Goal: Check status: Check status

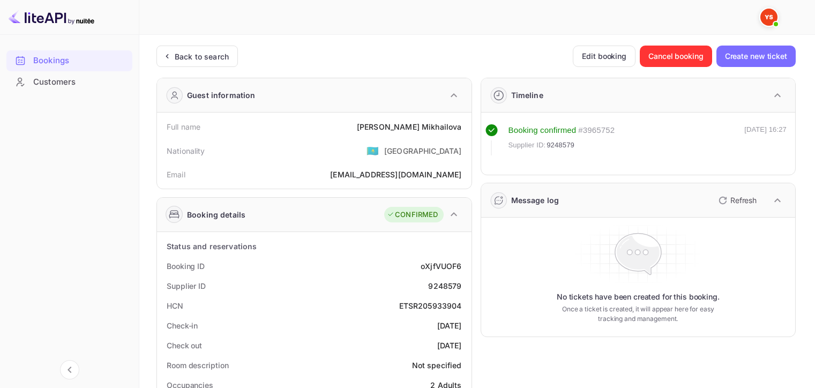
click at [201, 58] on div "Back to search" at bounding box center [202, 56] width 54 height 11
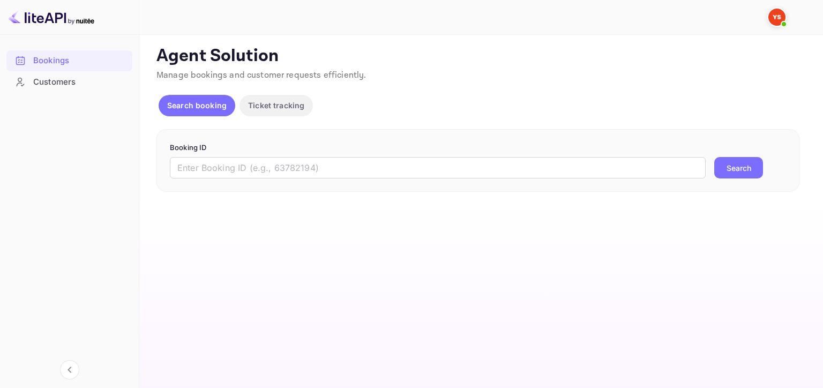
click at [304, 163] on input "text" at bounding box center [438, 167] width 536 height 21
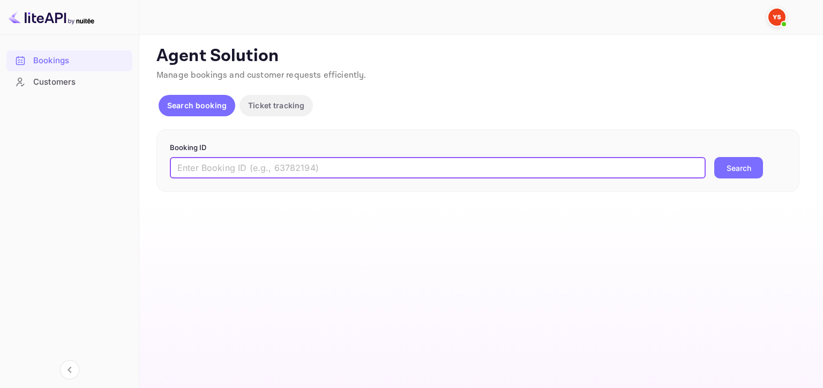
paste input "Yandex Travel. Request for"
type input "Yandex Travel. Request for"
click at [304, 163] on input "Yandex Travel. Request for" at bounding box center [438, 167] width 536 height 21
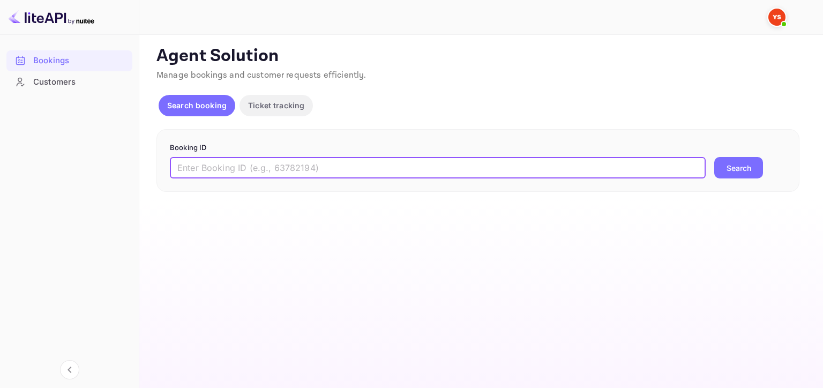
paste input "9489670"
type input "9489670"
click at [714, 157] on button "Search" at bounding box center [738, 167] width 49 height 21
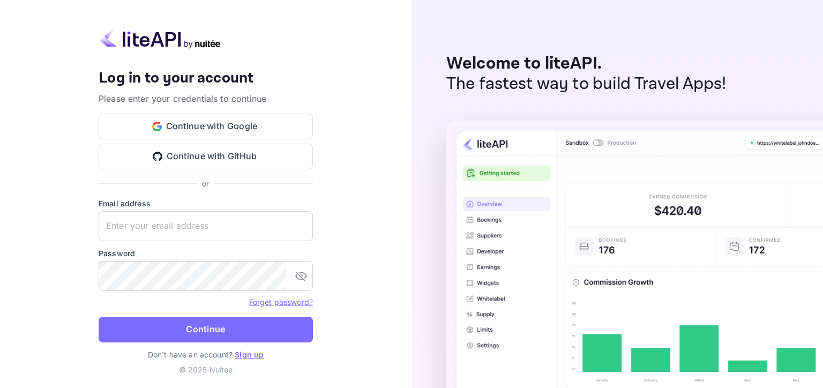
type input "[EMAIL_ADDRESS][DOMAIN_NAME]"
click at [203, 319] on button "Continue" at bounding box center [206, 330] width 214 height 26
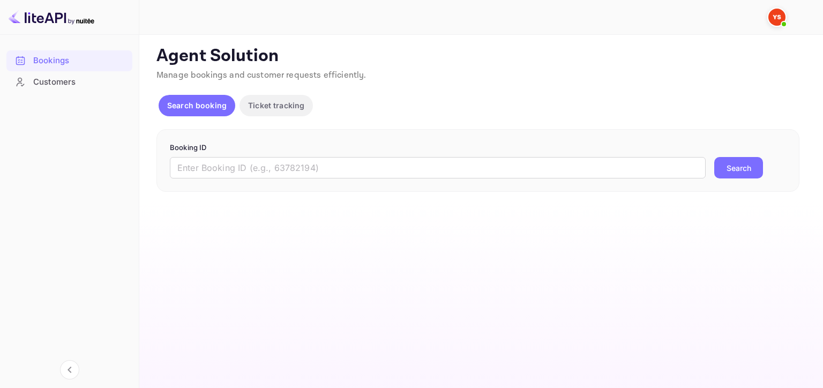
click at [289, 167] on input "text" at bounding box center [438, 167] width 536 height 21
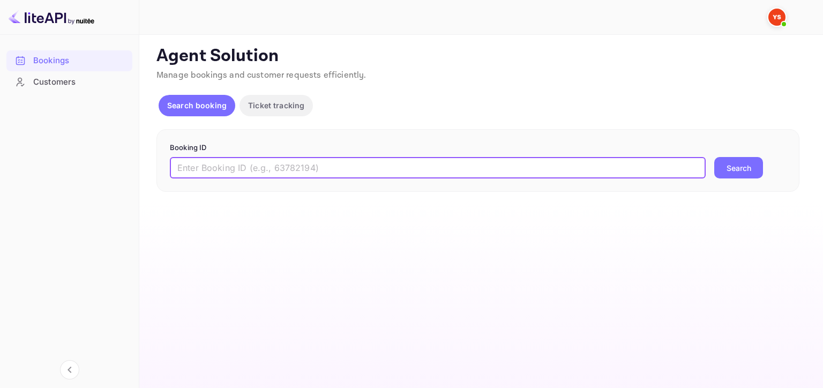
paste input "9489670"
type input "9489670"
click at [714, 157] on button "Search" at bounding box center [738, 167] width 49 height 21
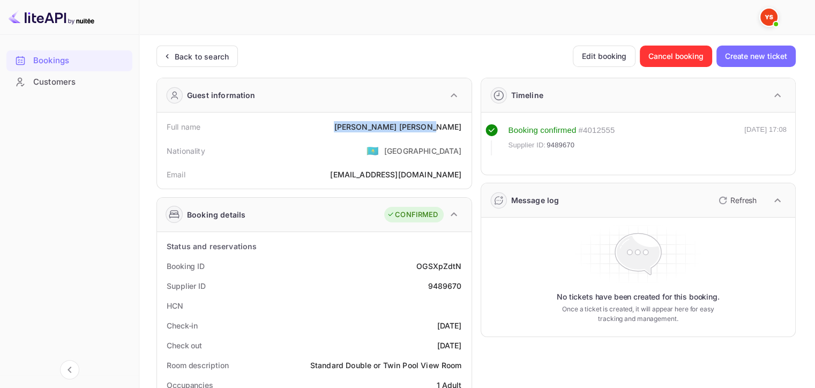
drag, startPoint x: 401, startPoint y: 125, endPoint x: 463, endPoint y: 125, distance: 61.6
click at [463, 125] on div "Full name [PERSON_NAME]" at bounding box center [314, 127] width 306 height 20
copy div "[PERSON_NAME]"
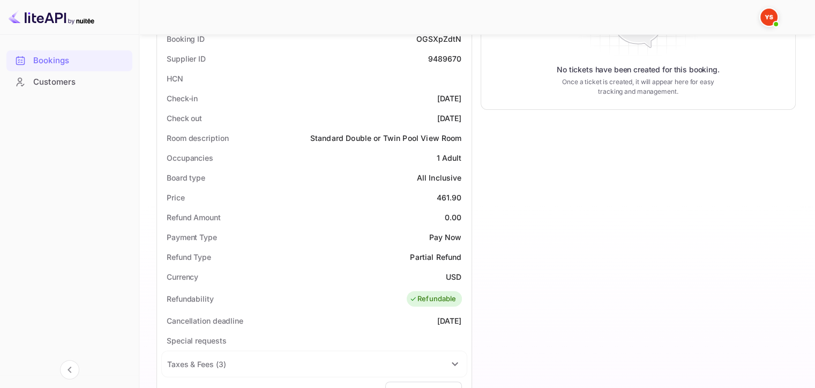
scroll to position [225, 0]
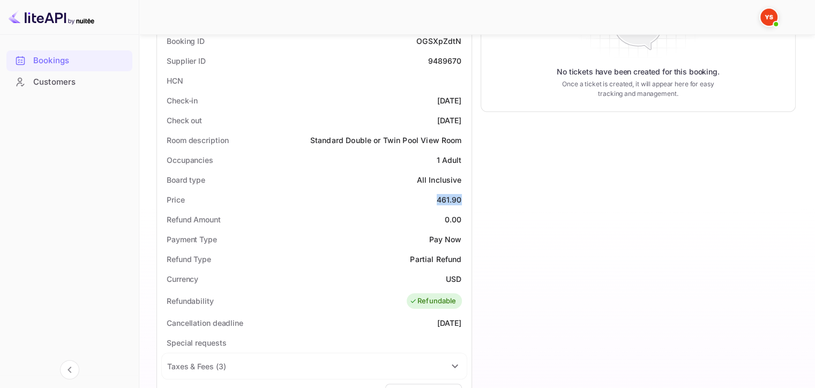
drag, startPoint x: 437, startPoint y: 196, endPoint x: 461, endPoint y: 196, distance: 23.6
click at [461, 197] on div "461.90" at bounding box center [449, 199] width 25 height 11
copy div "461.90"
